Goal: Information Seeking & Learning: Learn about a topic

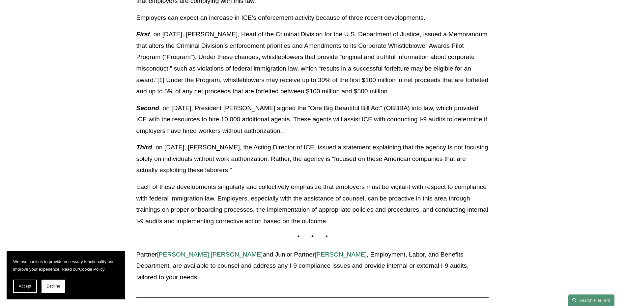
scroll to position [429, 0]
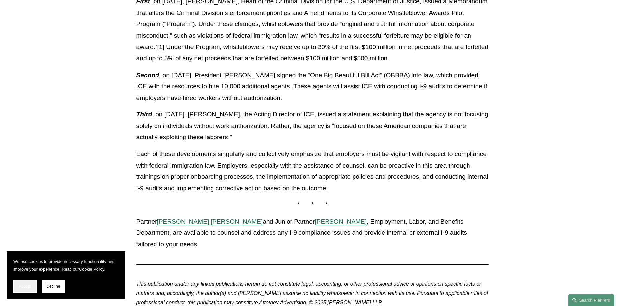
click at [25, 289] on button "Accept" at bounding box center [25, 286] width 24 height 13
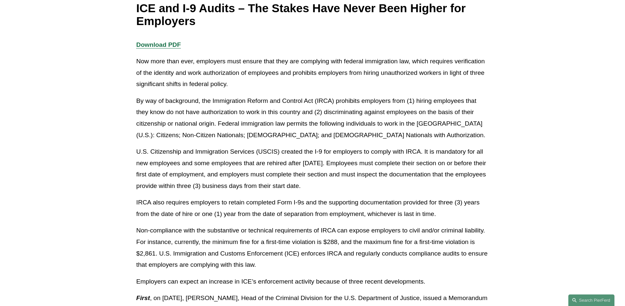
scroll to position [165, 0]
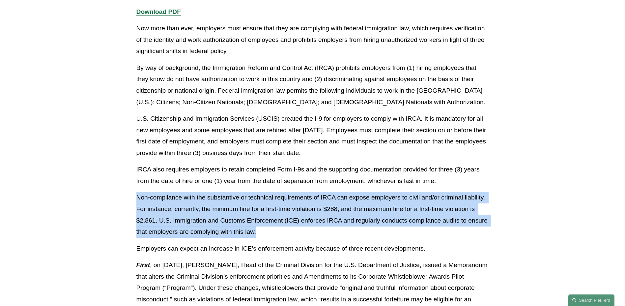
drag, startPoint x: 137, startPoint y: 198, endPoint x: 317, endPoint y: 231, distance: 183.6
click at [317, 231] on p "Non-compliance with the substantive or technical requirements of IRCA can expos…" at bounding box center [312, 214] width 353 height 45
copy p "Non-compliance with the substantive or technical requirements of IRCA can expos…"
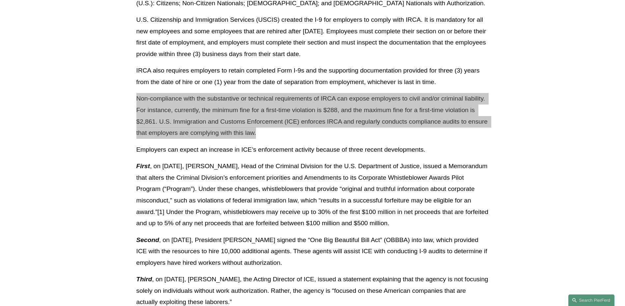
scroll to position [363, 0]
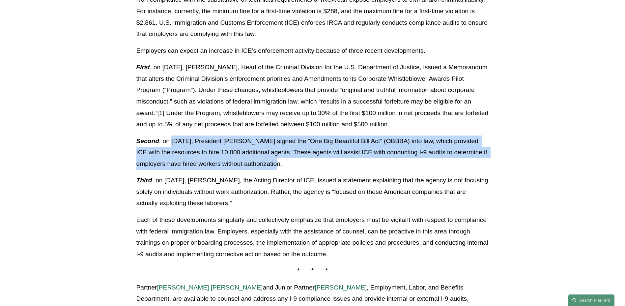
drag, startPoint x: 172, startPoint y: 140, endPoint x: 317, endPoint y: 160, distance: 146.1
click at [317, 160] on p "Second , on [DATE], President [PERSON_NAME] signed the “One Big Beautiful Bill …" at bounding box center [312, 152] width 353 height 34
copy p "[DATE], President [PERSON_NAME] signed the “One Big Beautiful Bill Act” (OBBBA)…"
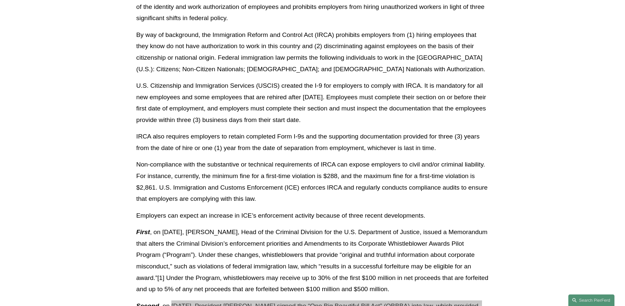
scroll to position [165, 0]
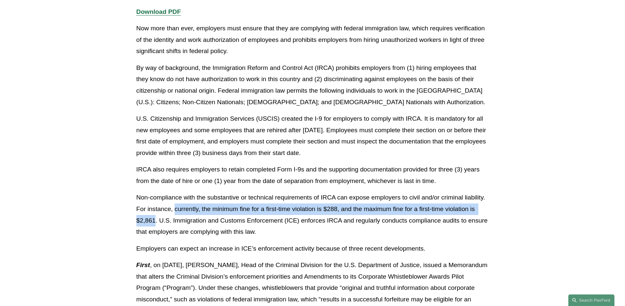
drag, startPoint x: 176, startPoint y: 208, endPoint x: 154, endPoint y: 219, distance: 24.5
click at [154, 219] on p "Non-compliance with the substantive or technical requirements of IRCA can expos…" at bounding box center [312, 214] width 353 height 45
copy p "currently, the minimum fine for a first-time violation is $288, and the maximum…"
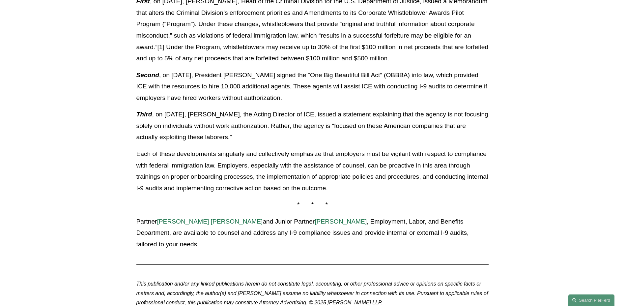
scroll to position [593, 0]
